Goal: Navigation & Orientation: Find specific page/section

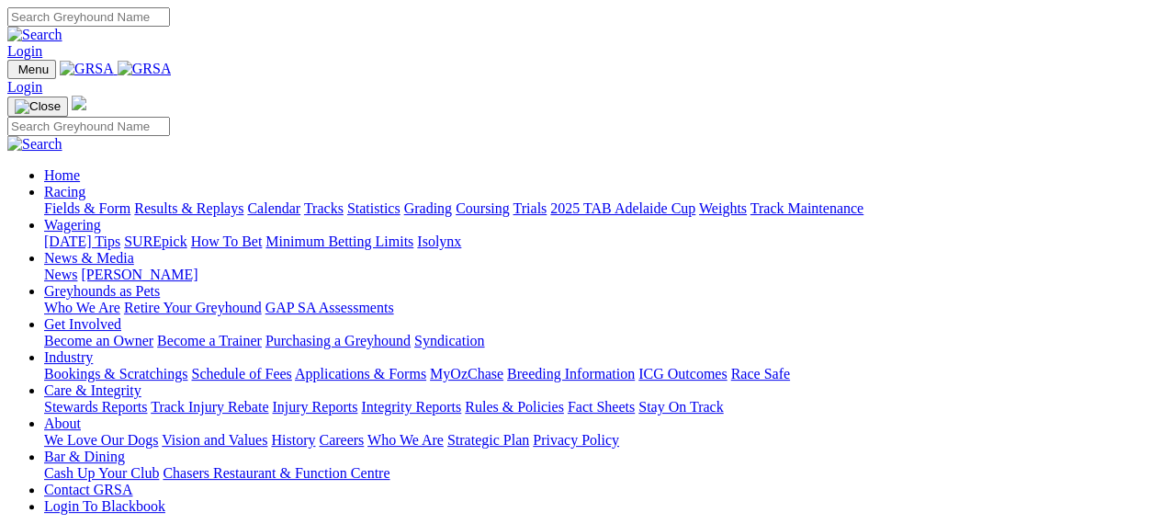
click at [85, 184] on link "Racing" at bounding box center [64, 192] width 41 height 16
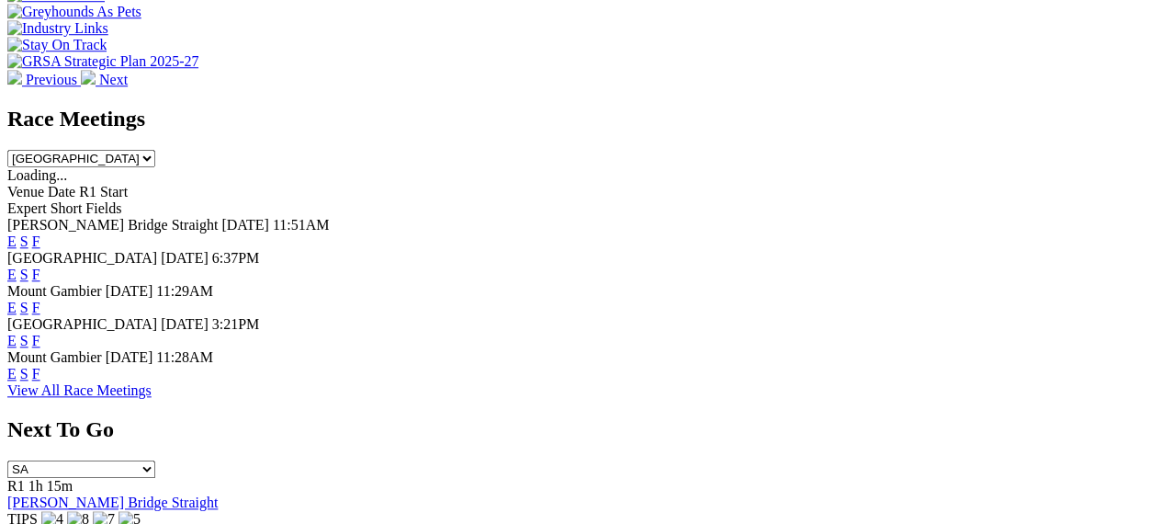
scroll to position [755, 0]
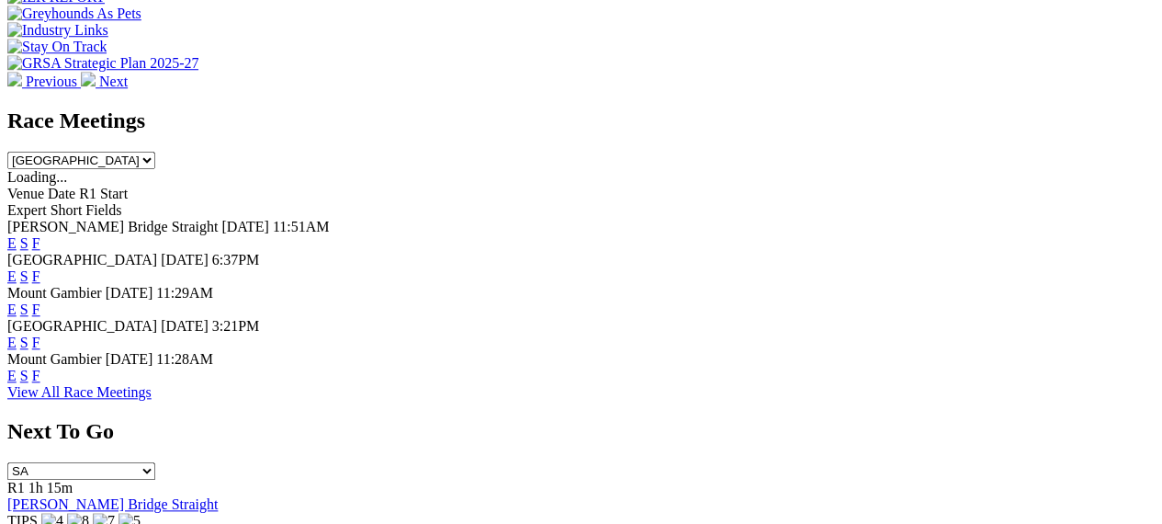
click at [152, 384] on link "View All Race Meetings" at bounding box center [79, 392] width 144 height 16
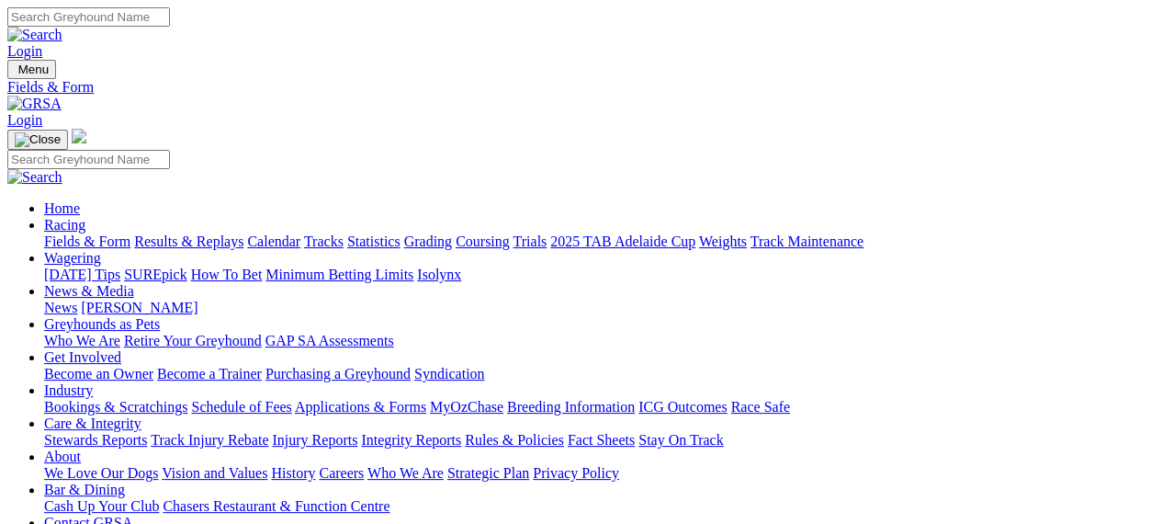
scroll to position [33, 0]
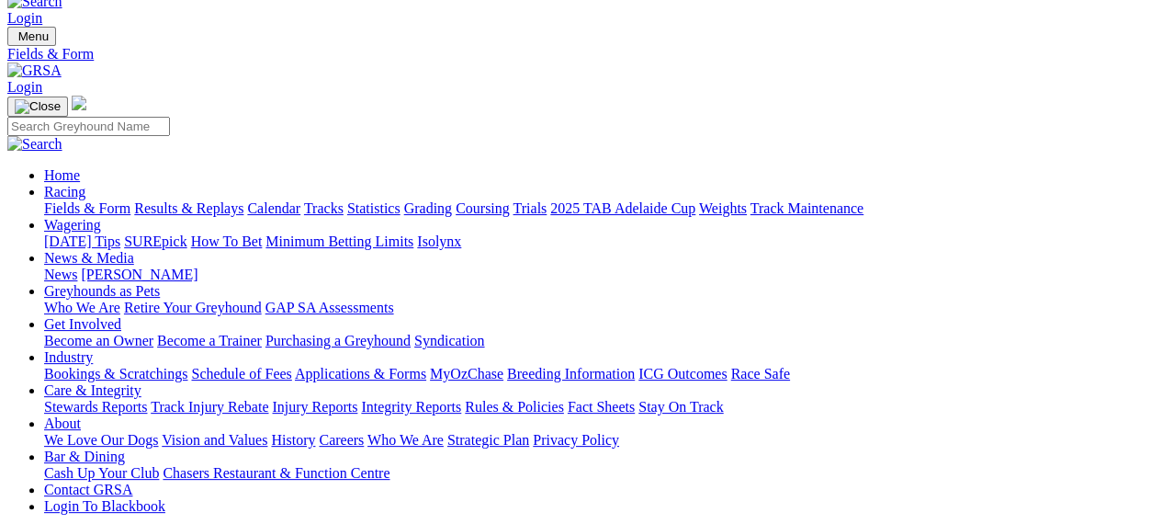
click at [300, 200] on link "Calendar" at bounding box center [273, 208] width 53 height 16
